Goal: Transaction & Acquisition: Purchase product/service

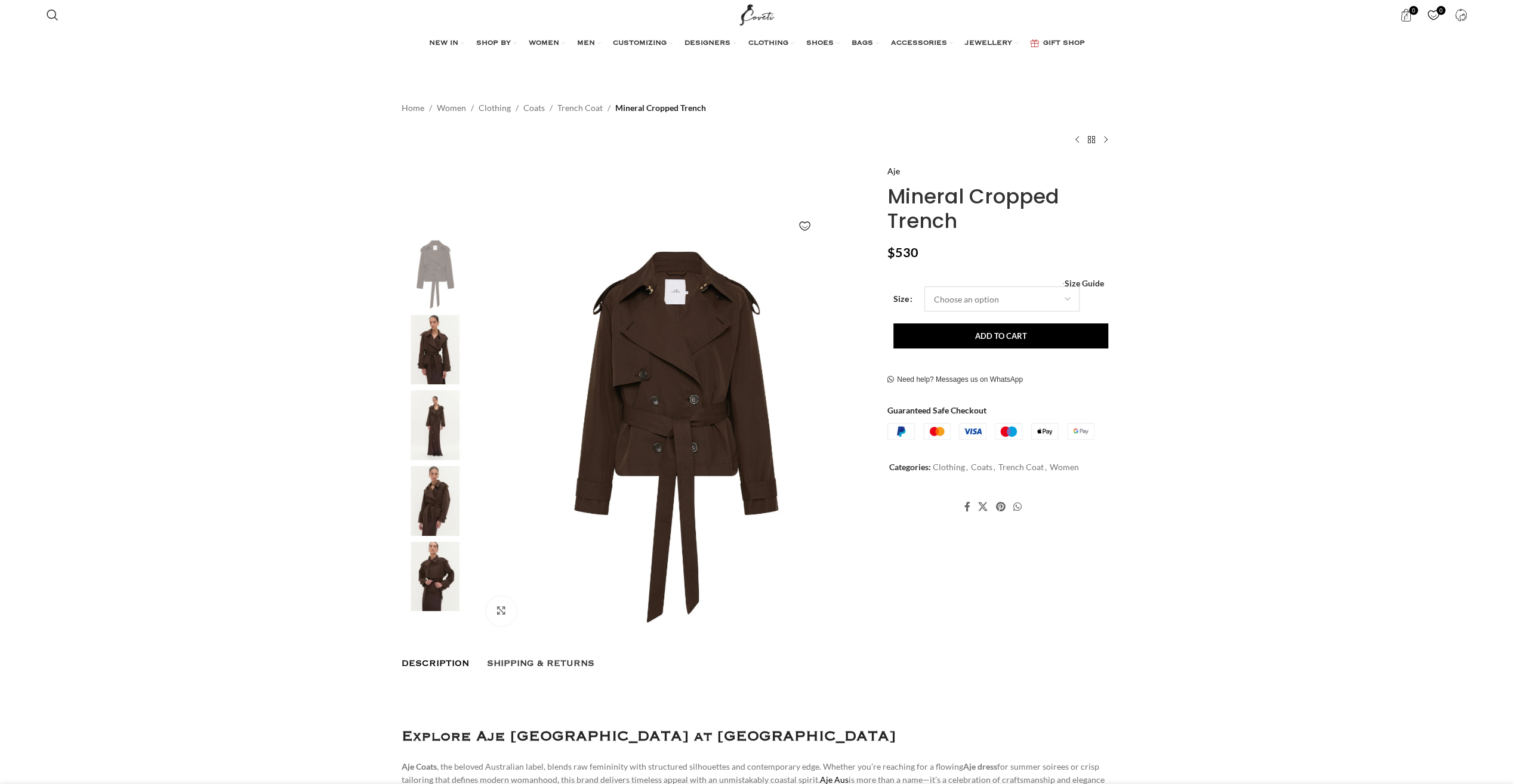
click at [957, 297] on select "Choose an option 4UK 6UK 8 [GEOGRAPHIC_DATA] 10 [GEOGRAPHIC_DATA] 12 [GEOGRAPHI…" at bounding box center [1002, 299] width 155 height 25
click at [924, 286] on select "Choose an option 4UK 6UK 8 [GEOGRAPHIC_DATA] 10 [GEOGRAPHIC_DATA] 12 [GEOGRAPHI…" at bounding box center [1002, 299] width 155 height 25
select select "10-[GEOGRAPHIC_DATA]"
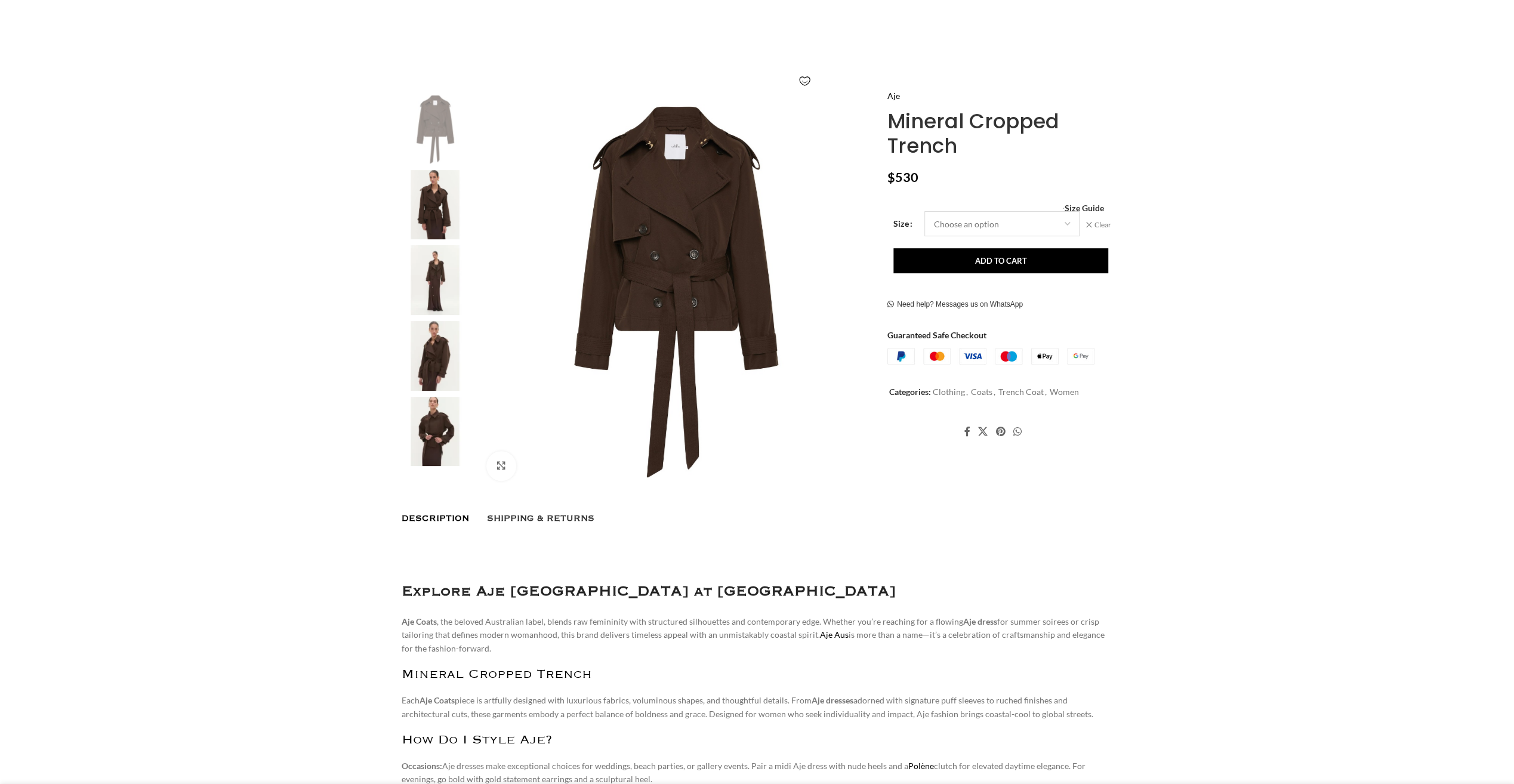
scroll to position [149, 0]
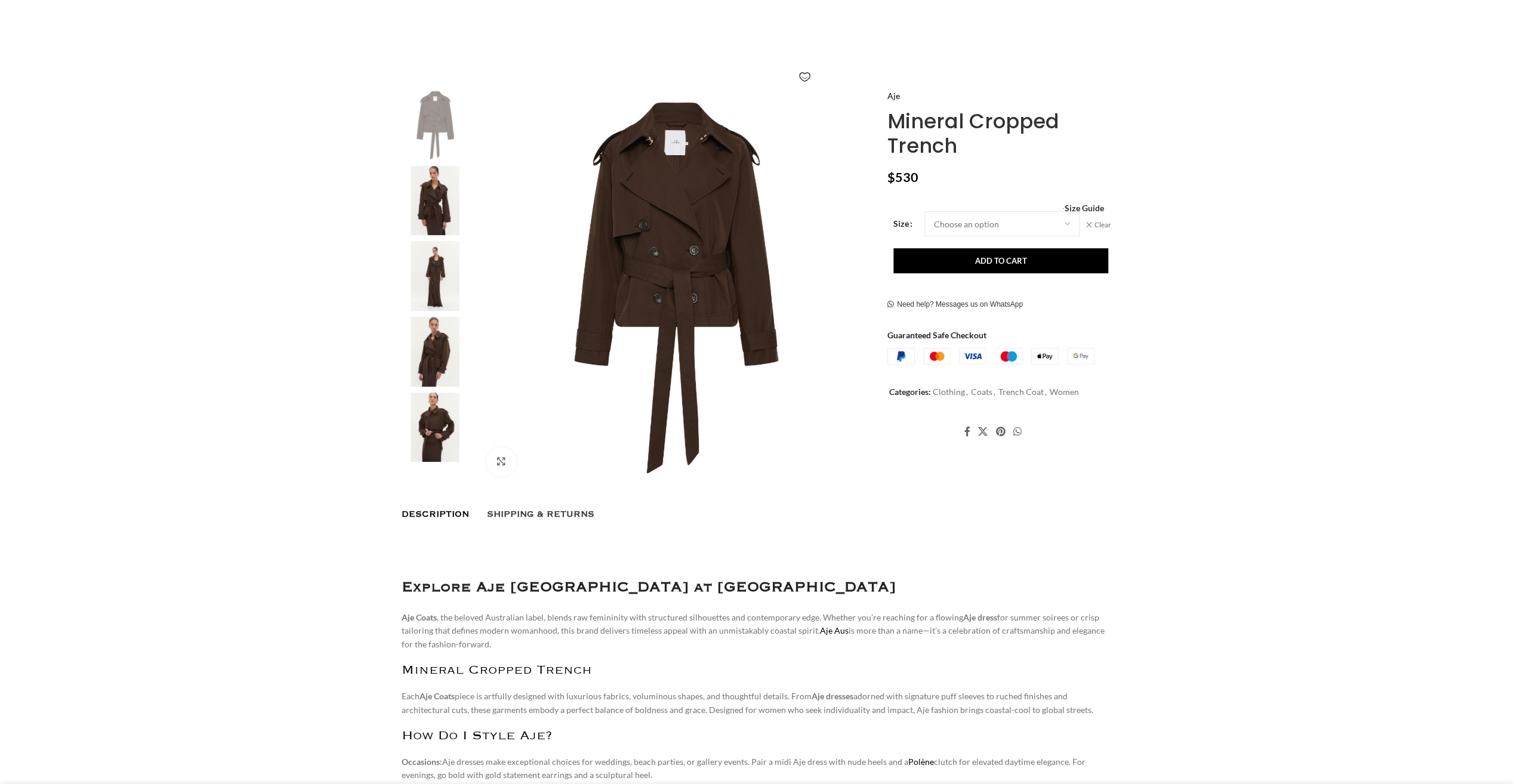
click at [435, 201] on img at bounding box center [435, 200] width 73 height 70
click at [435, 282] on img "3 / 7" at bounding box center [435, 277] width 73 height 70
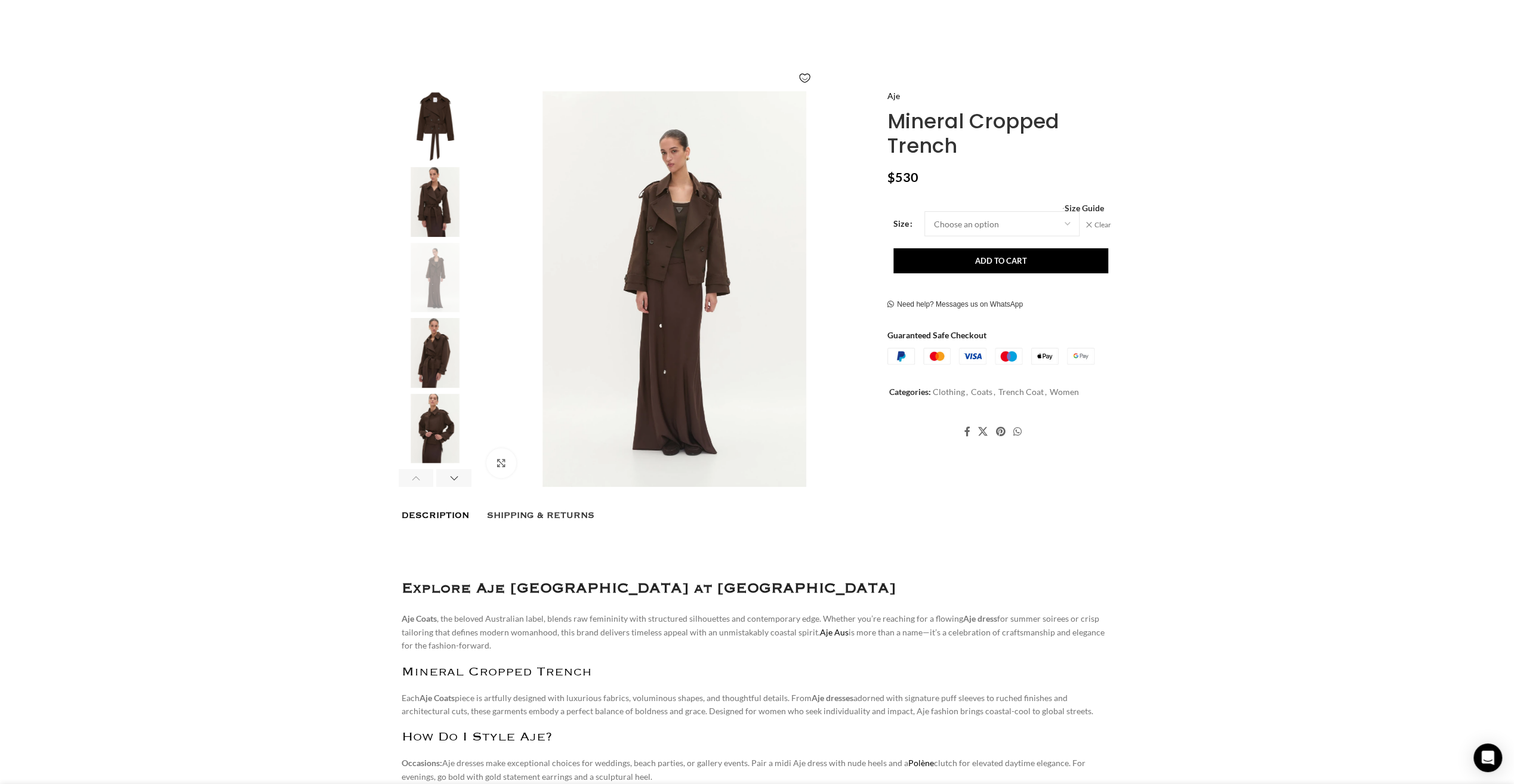
click at [436, 420] on img "5 / 7" at bounding box center [435, 429] width 73 height 70
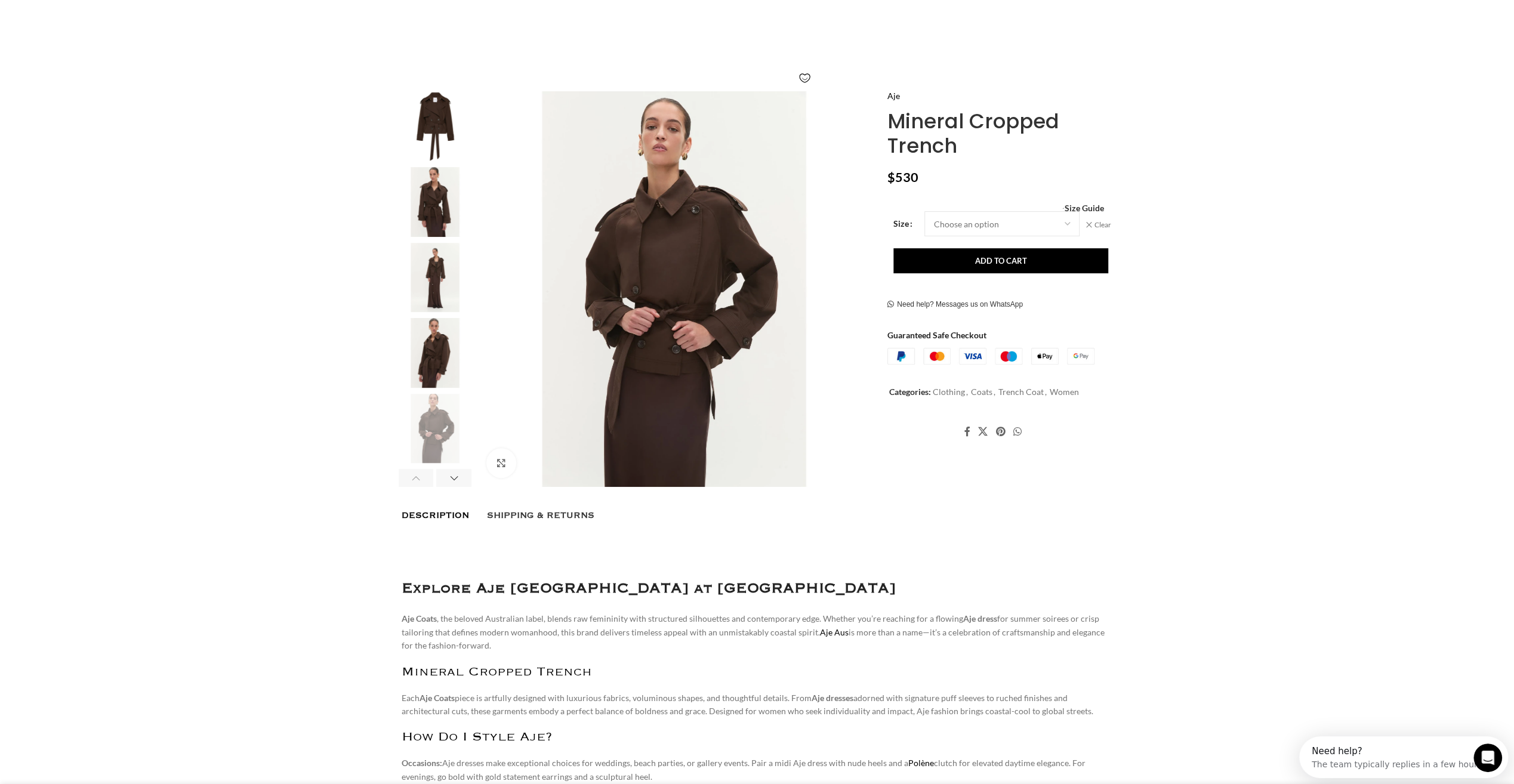
scroll to position [0, 0]
